Goal: Information Seeking & Learning: Learn about a topic

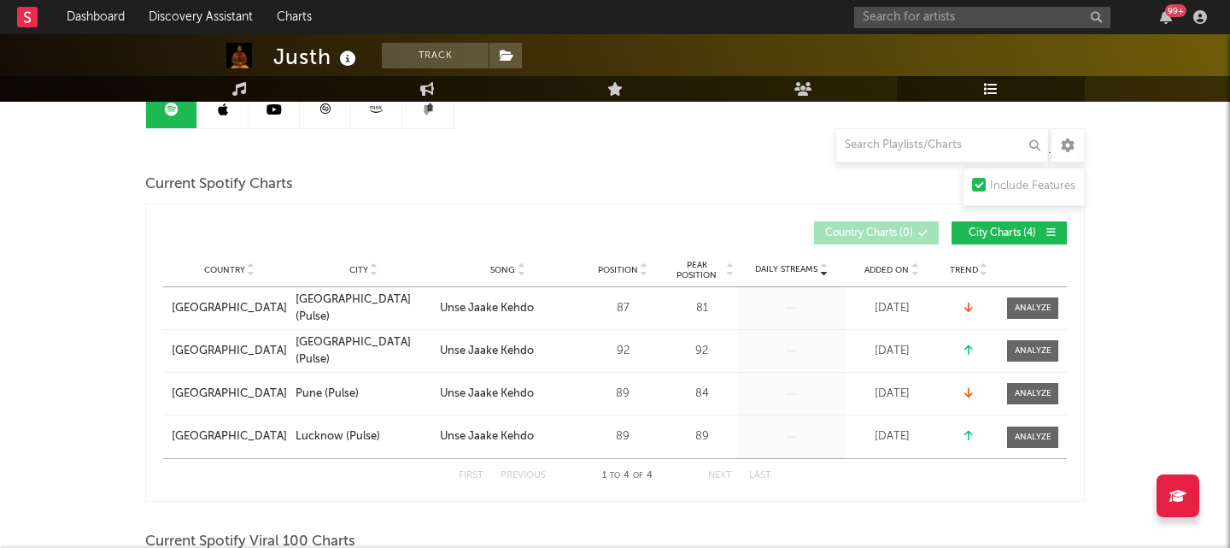
scroll to position [128, 0]
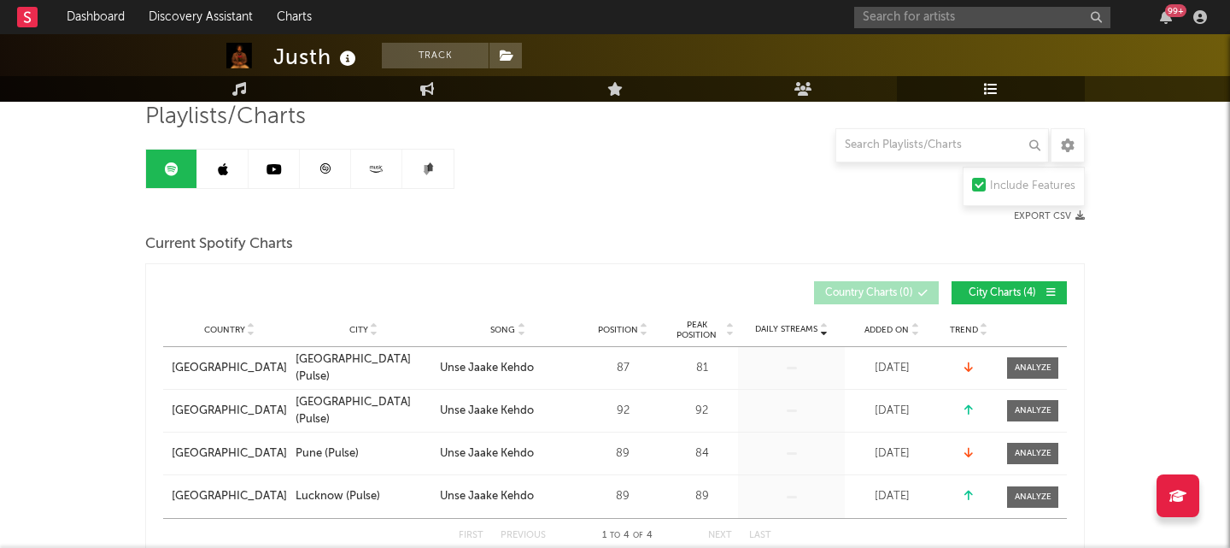
click at [275, 173] on icon at bounding box center [274, 169] width 15 height 14
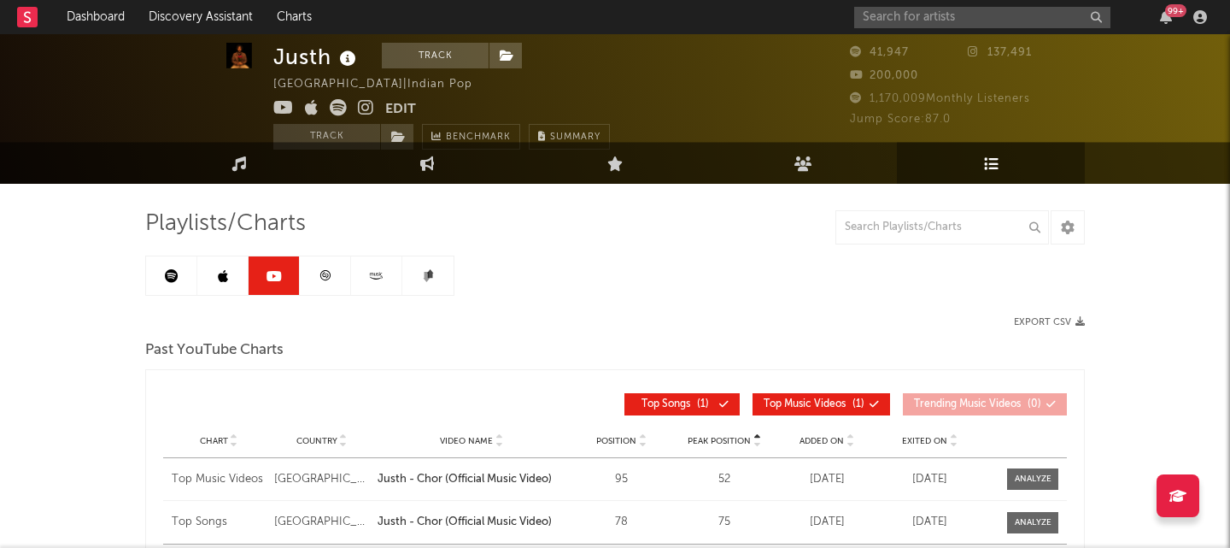
scroll to position [13, 0]
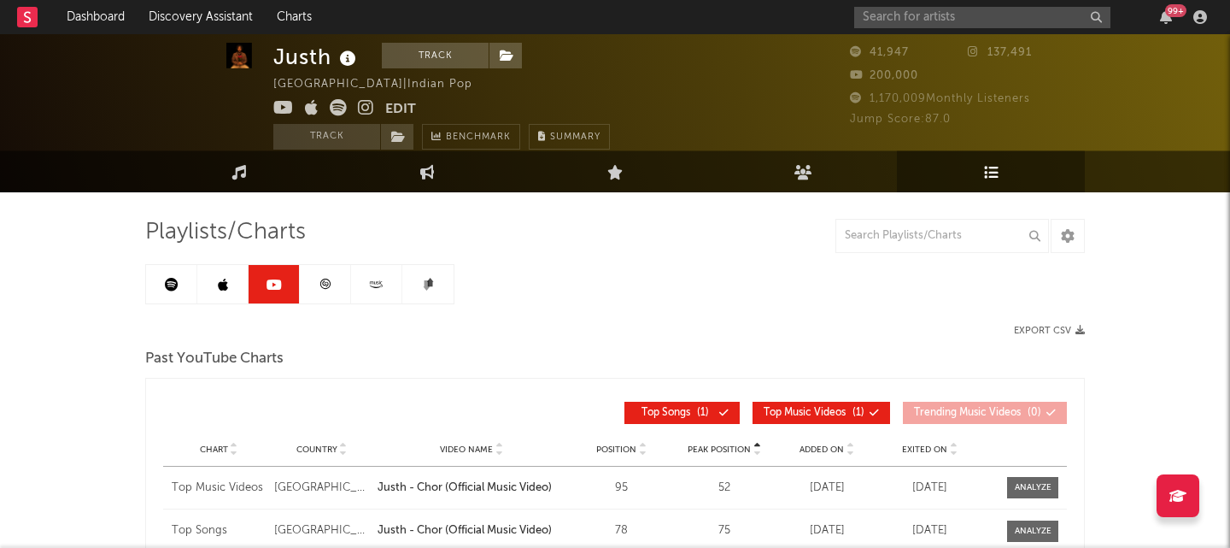
click at [212, 300] on link at bounding box center [222, 284] width 51 height 38
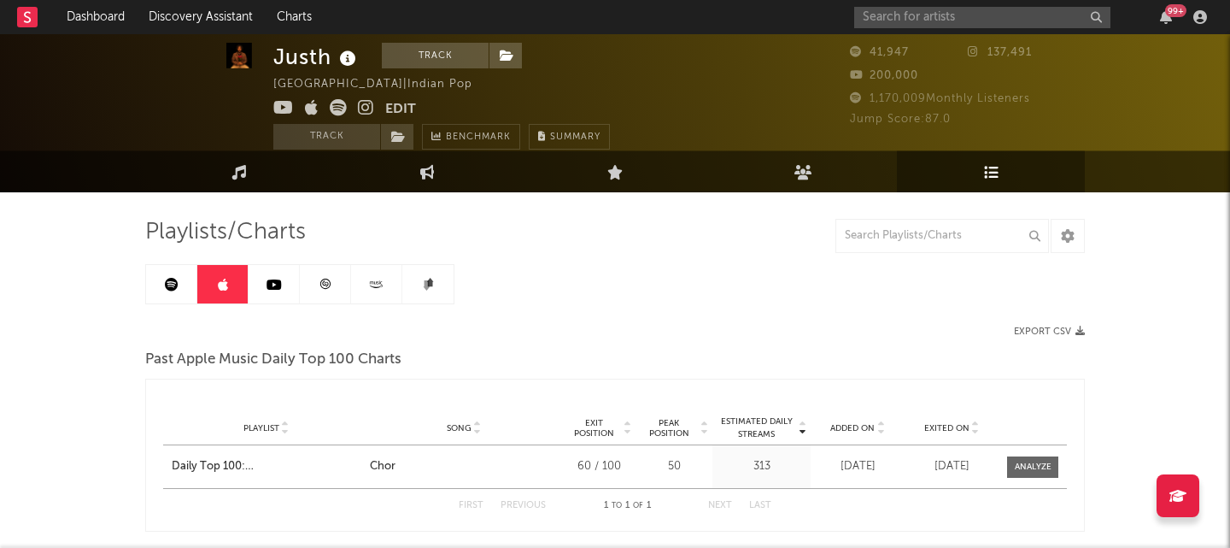
click at [335, 287] on link at bounding box center [325, 284] width 51 height 38
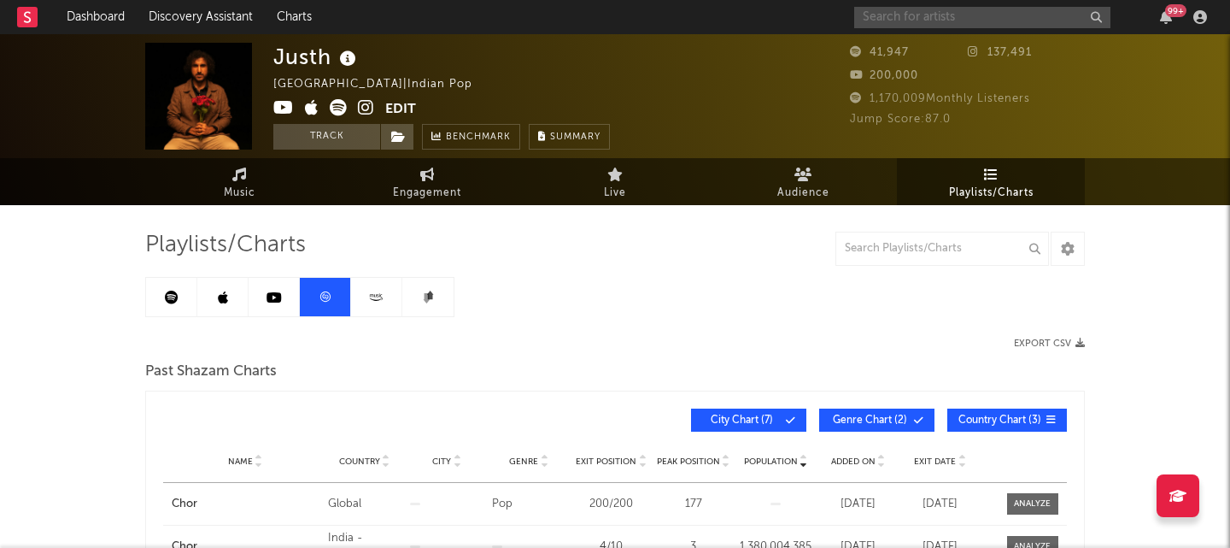
click at [964, 23] on input "text" at bounding box center [982, 17] width 256 height 21
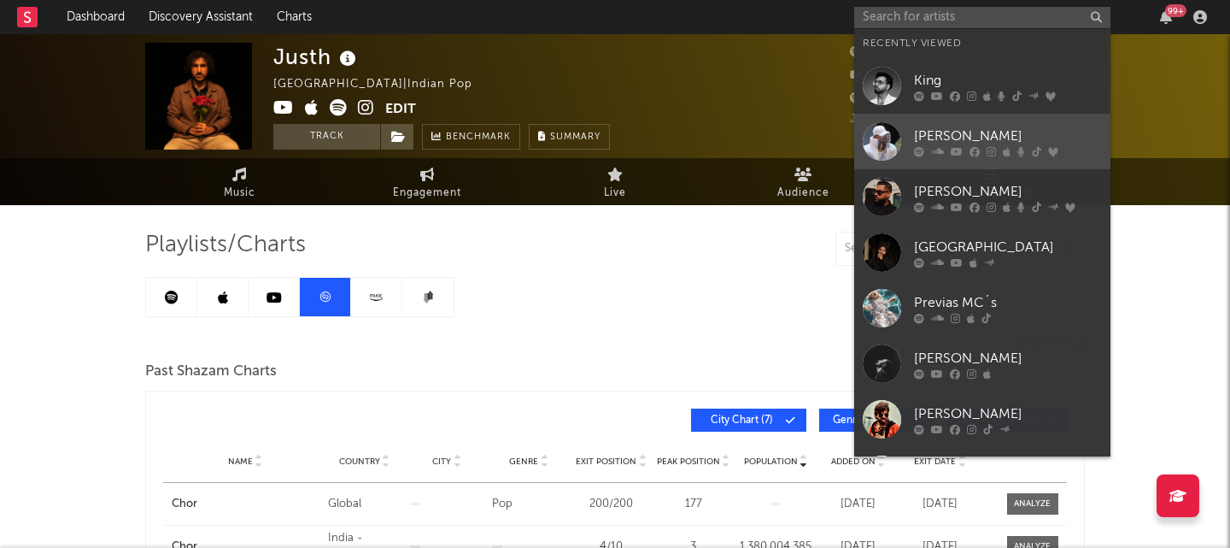
click at [978, 131] on div "[PERSON_NAME]" at bounding box center [1008, 136] width 188 height 21
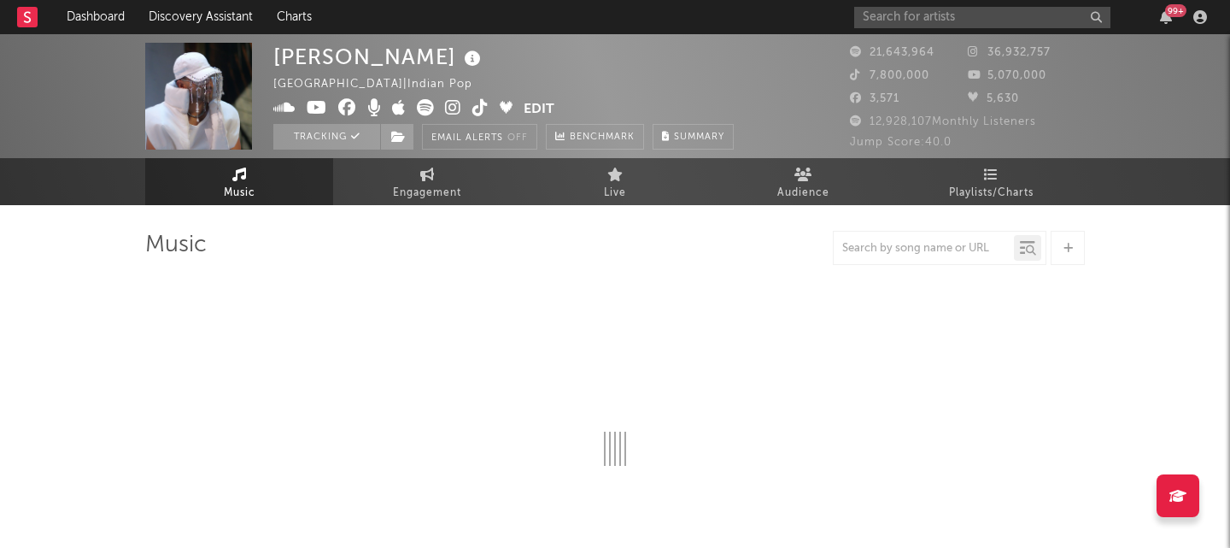
select select "6m"
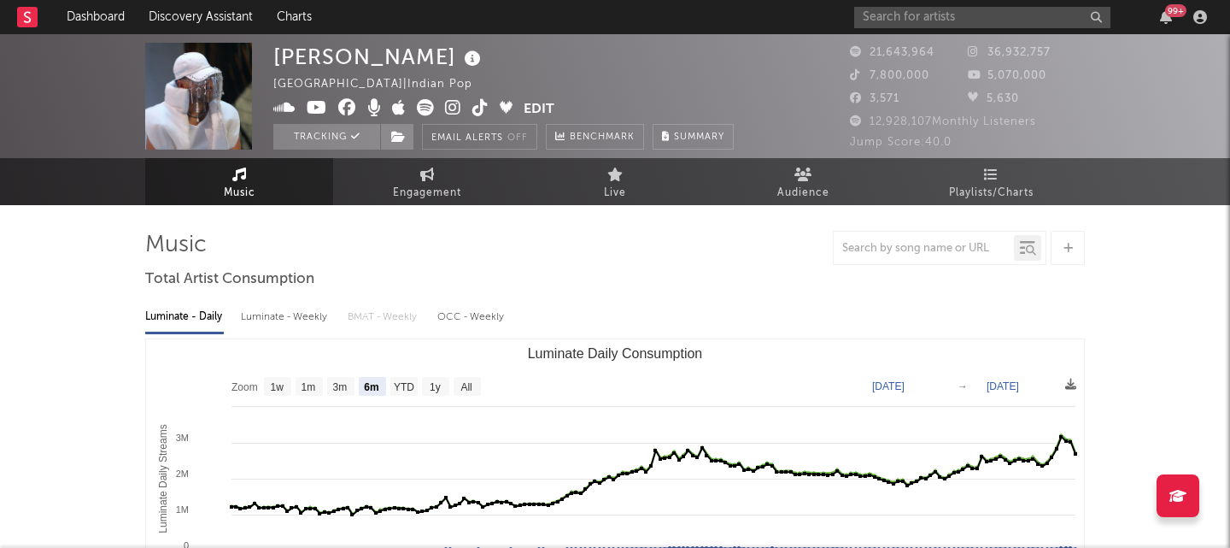
select select "6m"
click at [1009, 178] on link "Playlists/Charts" at bounding box center [991, 181] width 188 height 47
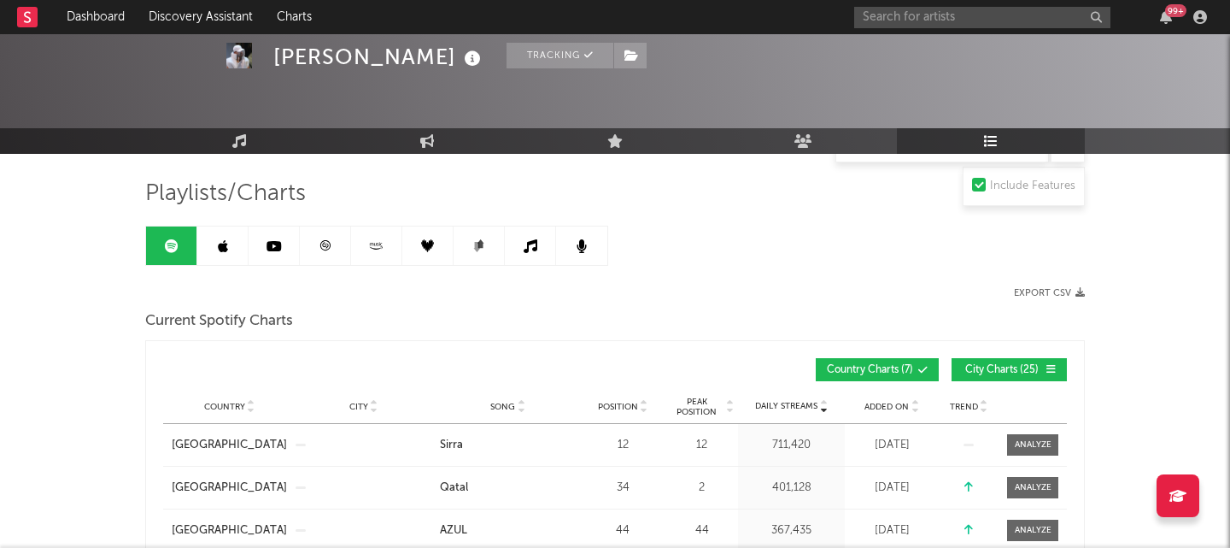
scroll to position [301, 0]
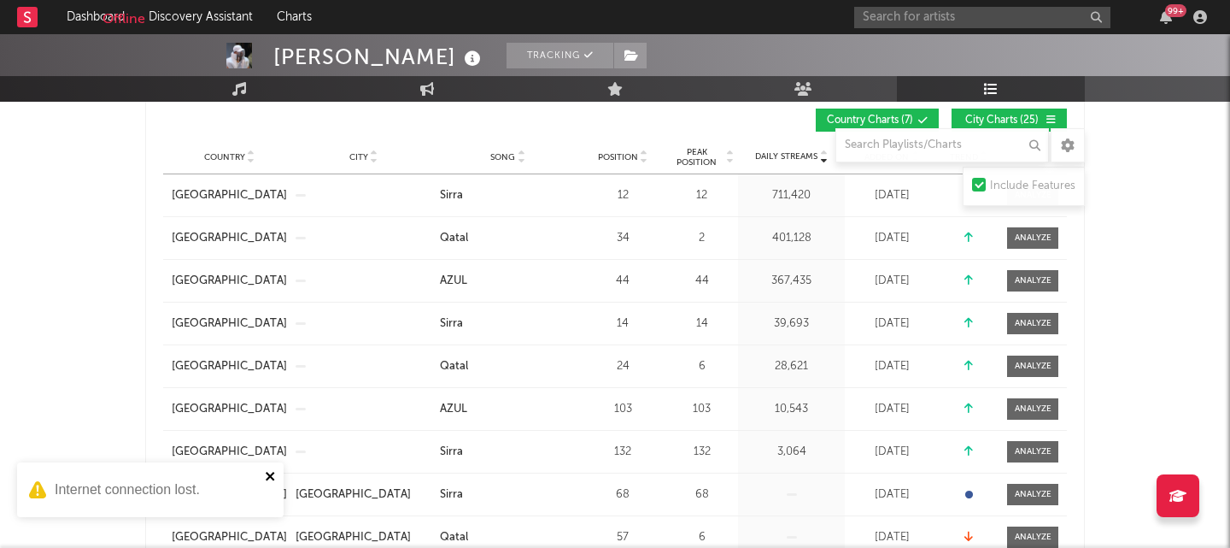
click at [270, 477] on icon "close" at bounding box center [270, 476] width 9 height 9
